Goal: Information Seeking & Learning: Learn about a topic

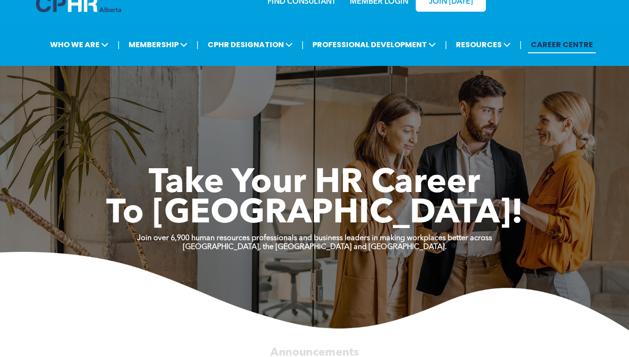
scroll to position [23, 0]
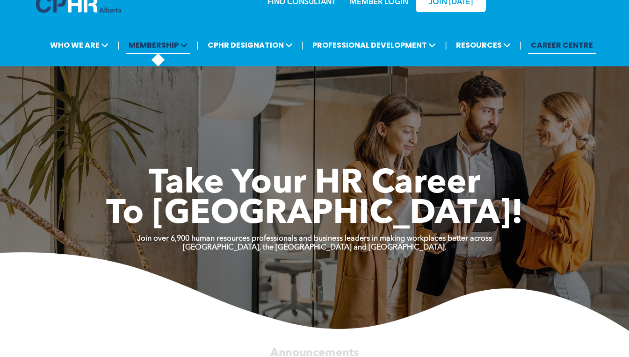
click at [164, 53] on span "MEMBERSHIP" at bounding box center [158, 44] width 65 height 17
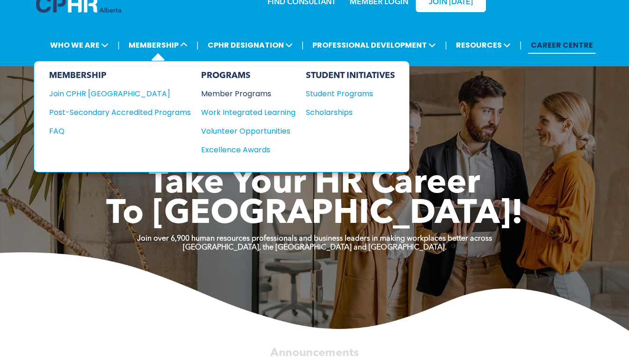
click at [252, 94] on div "Member Programs" at bounding box center [243, 94] width 85 height 12
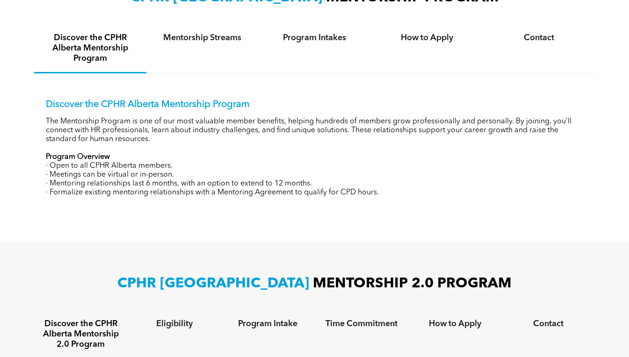
click at [439, 290] on span "MENTORSHIP 2.0 PROGRAM" at bounding box center [412, 284] width 199 height 14
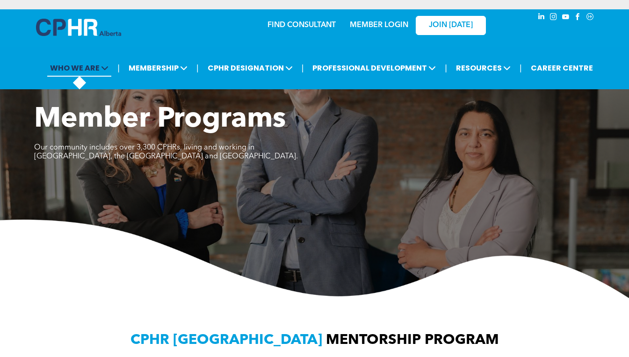
click at [80, 76] on span "WHO WE ARE" at bounding box center [79, 67] width 64 height 17
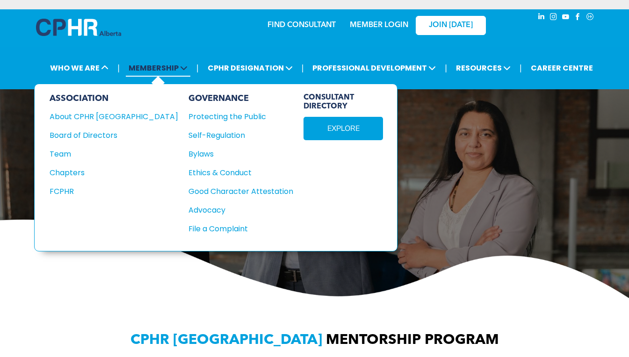
click at [171, 67] on span "MEMBERSHIP" at bounding box center [158, 67] width 65 height 17
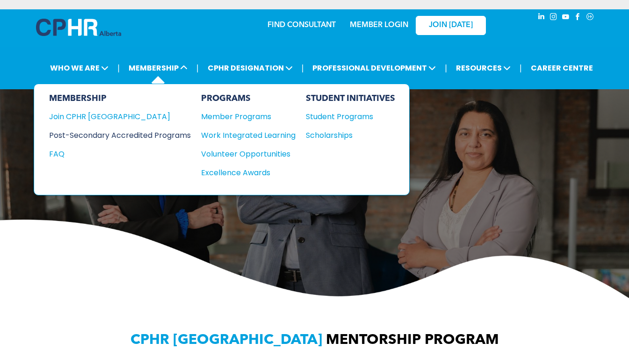
click at [164, 133] on div "Post-Secondary Accredited Programs" at bounding box center [113, 136] width 128 height 12
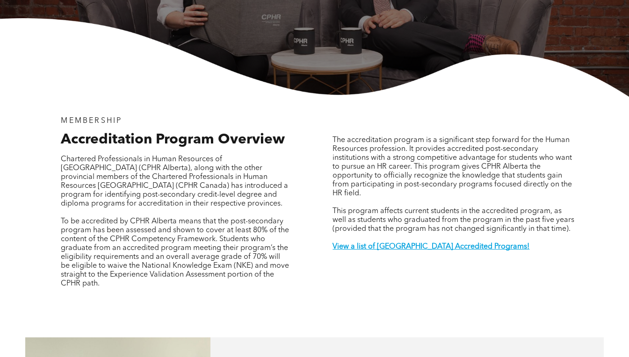
scroll to position [211, 0]
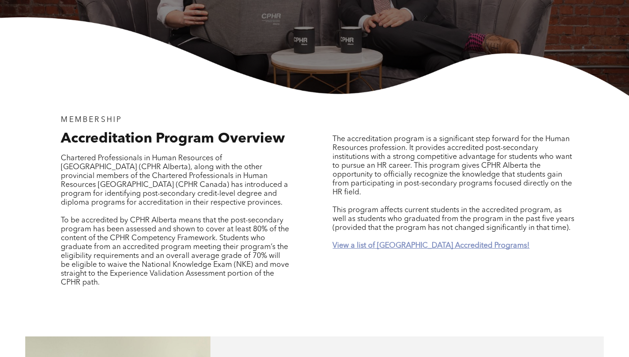
click at [460, 242] on strong "View a list of [GEOGRAPHIC_DATA] Accredited Programs!" at bounding box center [431, 245] width 197 height 7
